Goal: Information Seeking & Learning: Learn about a topic

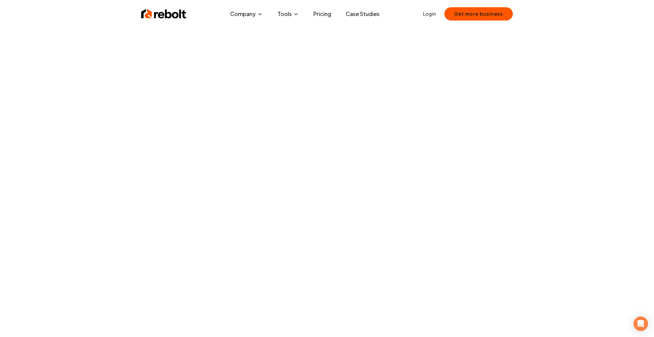
click at [168, 16] on img at bounding box center [163, 14] width 45 height 12
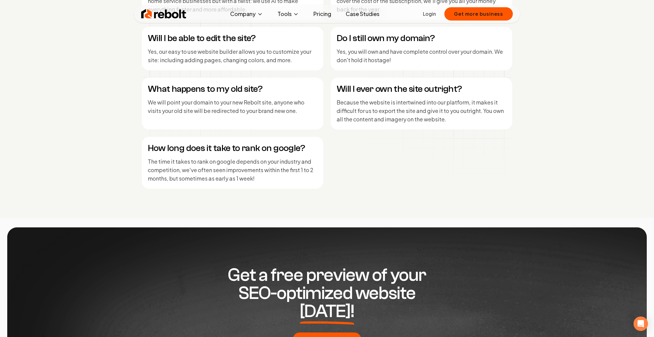
scroll to position [2908, 0]
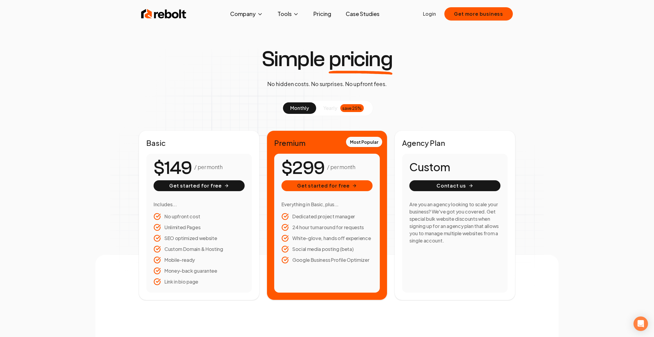
click at [536, 200] on div "Simple pricing No hidden costs. No surprises. No upfront fees. monthly yearly s…" at bounding box center [326, 174] width 463 height 252
click at [400, 208] on div "Agency Plan Custom Contact us Are you an agency looking to scale your business?…" at bounding box center [455, 215] width 121 height 170
